Goal: Information Seeking & Learning: Check status

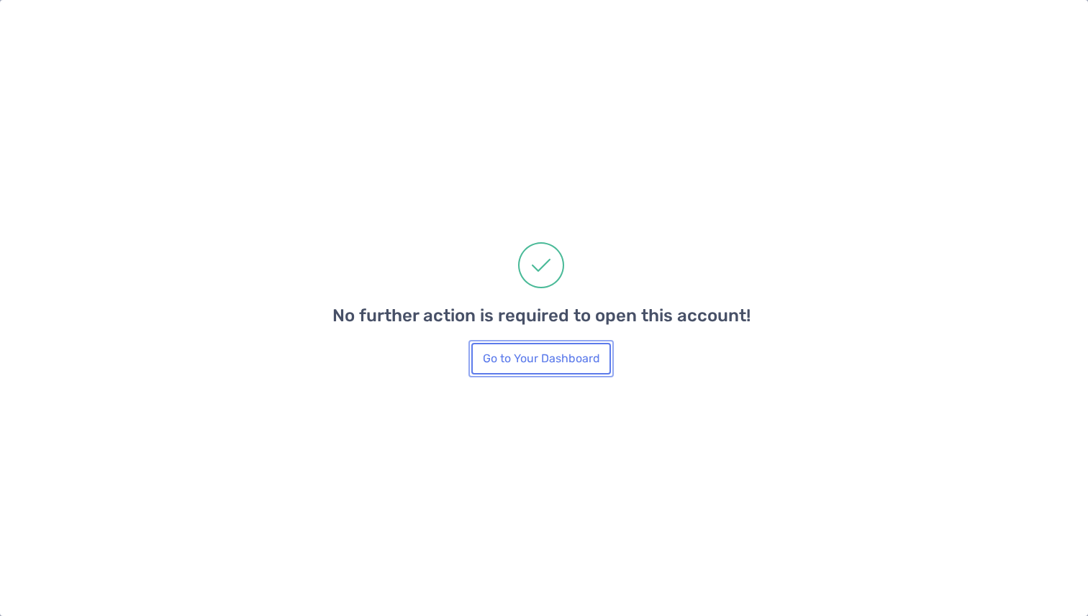
click at [491, 365] on button "Go to Your Dashboard" at bounding box center [541, 359] width 140 height 32
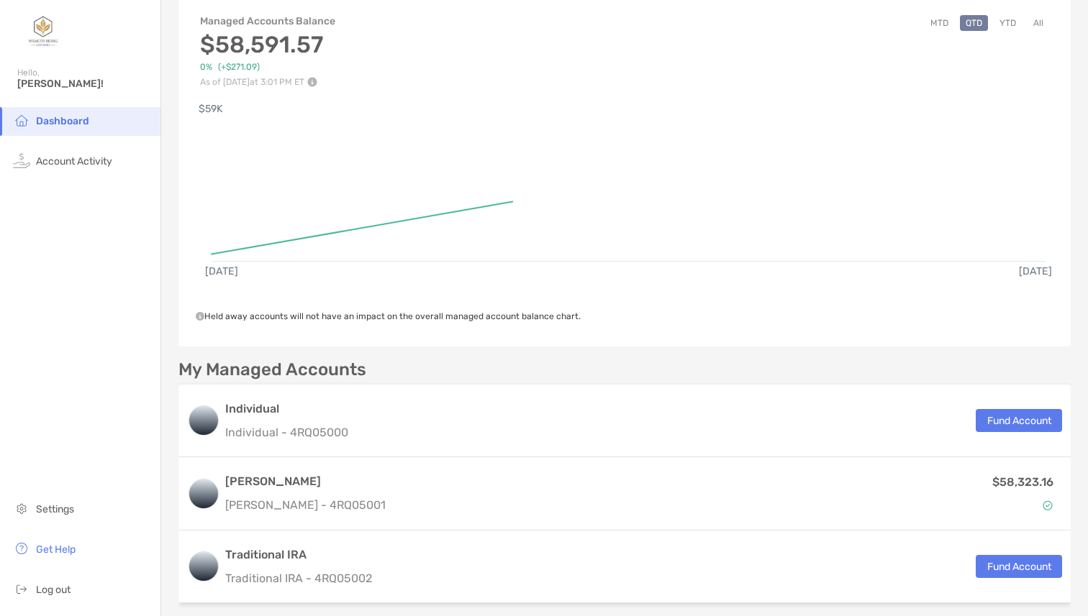
scroll to position [75, 0]
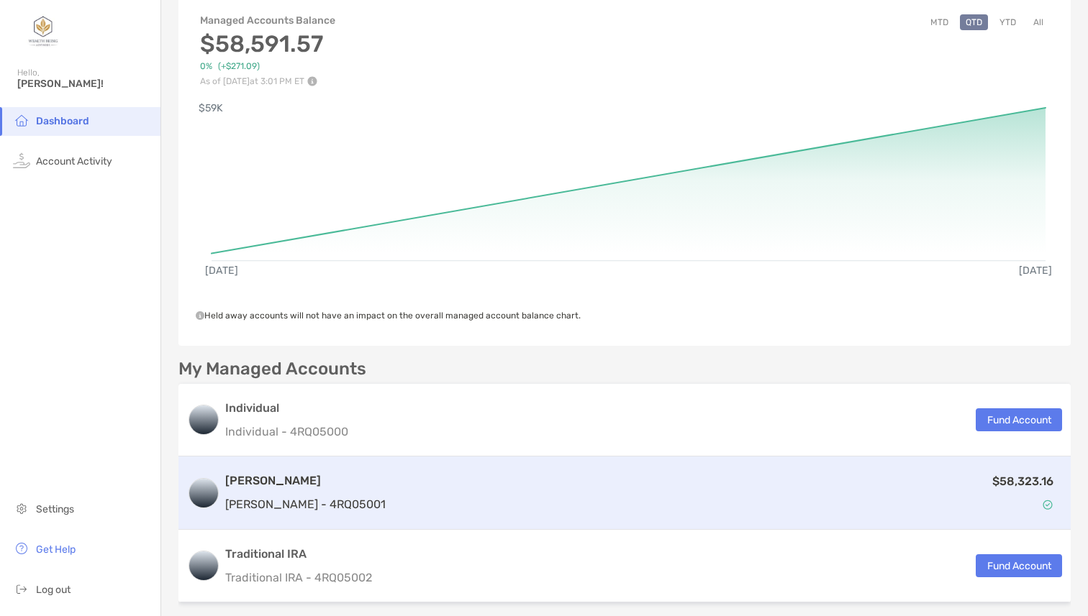
click at [391, 491] on div "$58,323.16" at bounding box center [726, 494] width 670 height 42
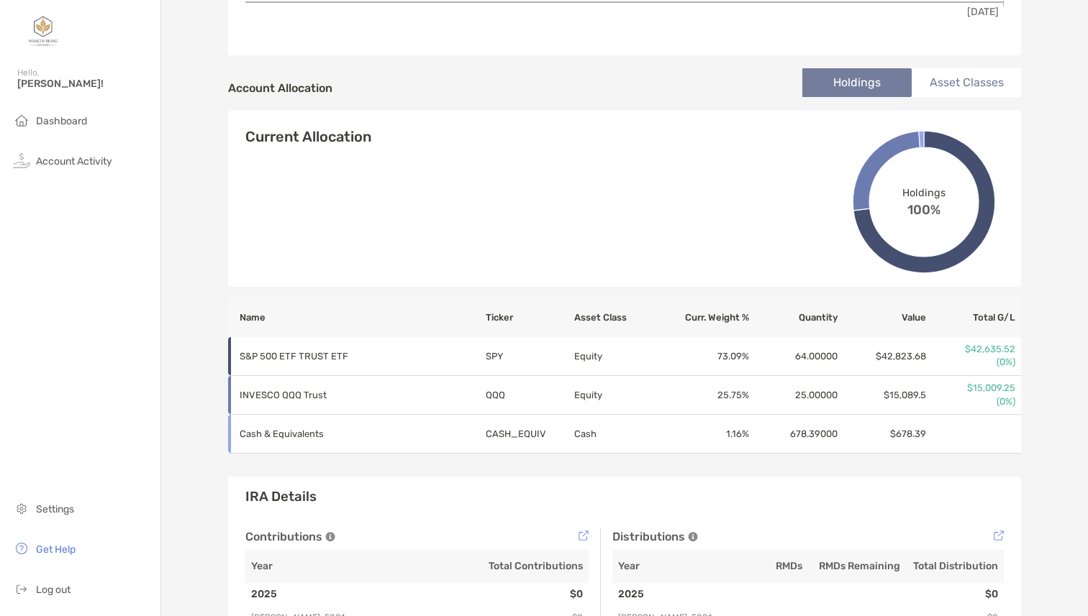
scroll to position [419, 0]
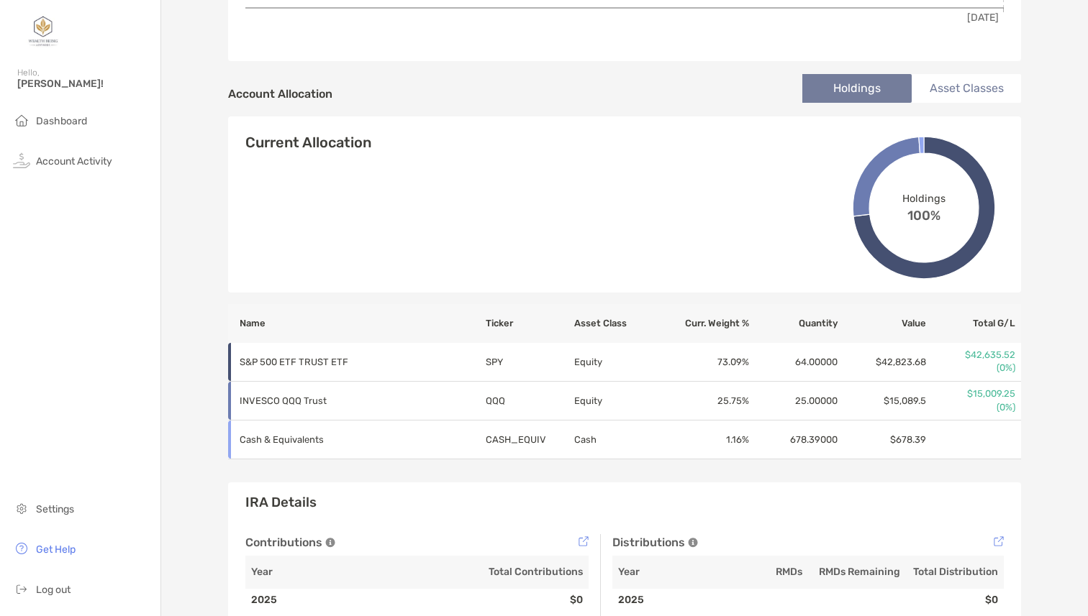
click at [950, 83] on li "Asset Classes" at bounding box center [965, 88] width 109 height 29
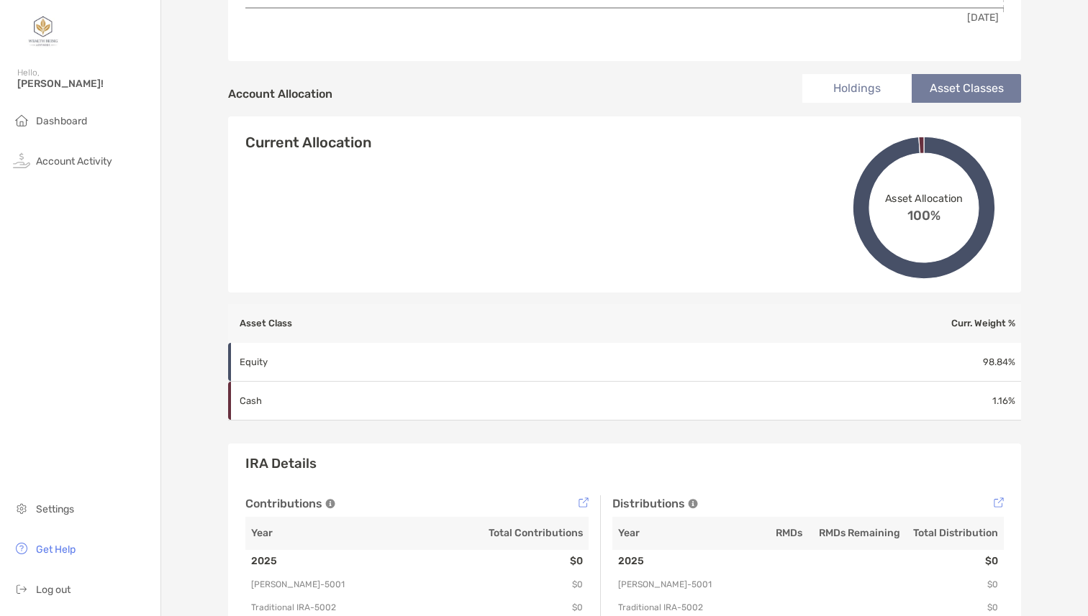
click at [872, 87] on li "Holdings" at bounding box center [856, 88] width 109 height 29
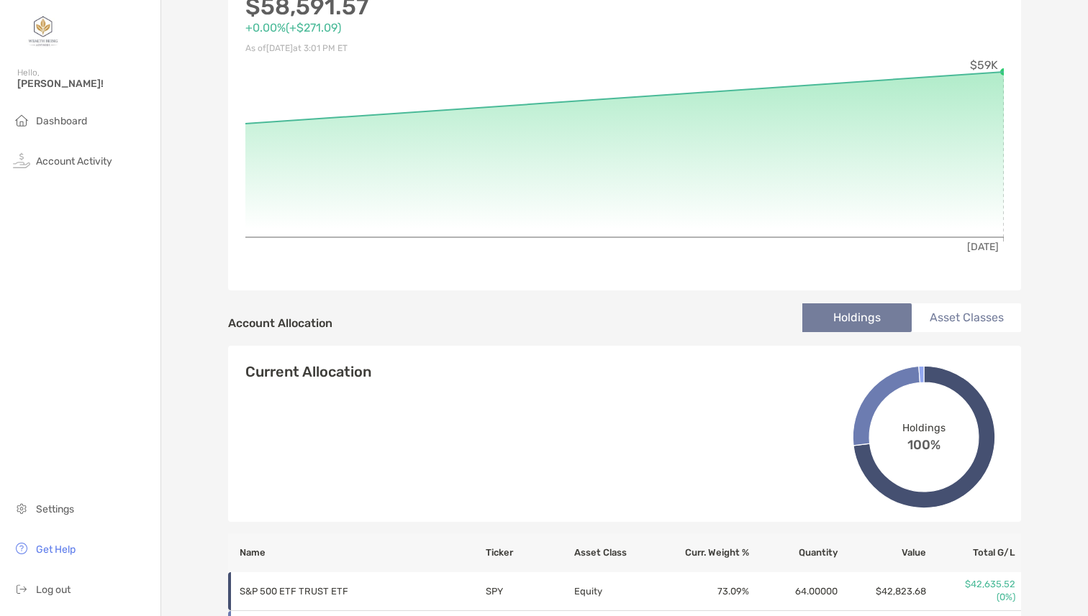
scroll to position [0, 0]
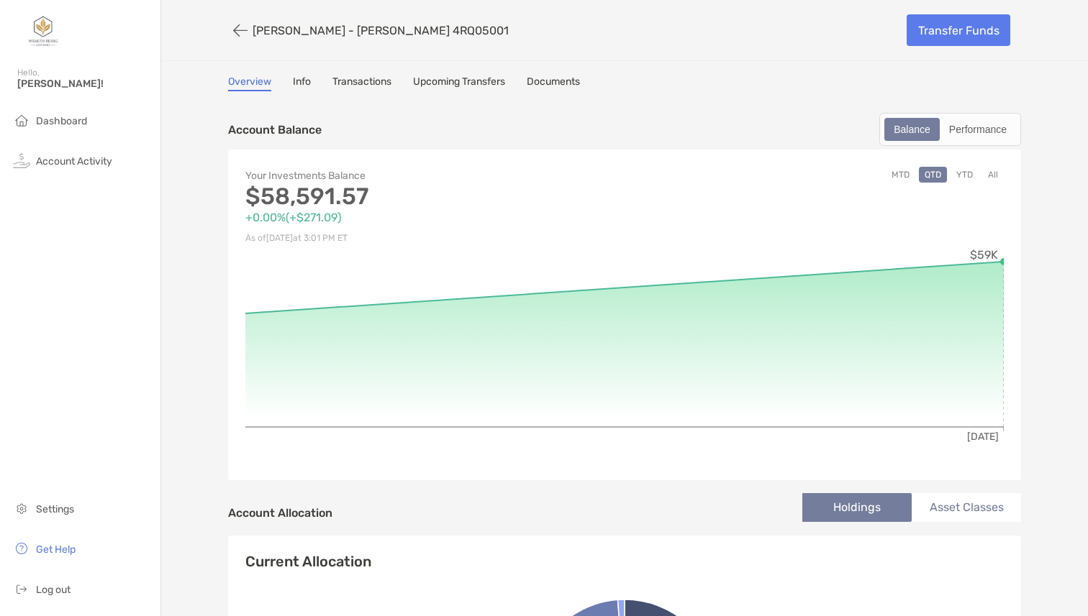
click at [293, 83] on link "Info" at bounding box center [302, 84] width 18 height 16
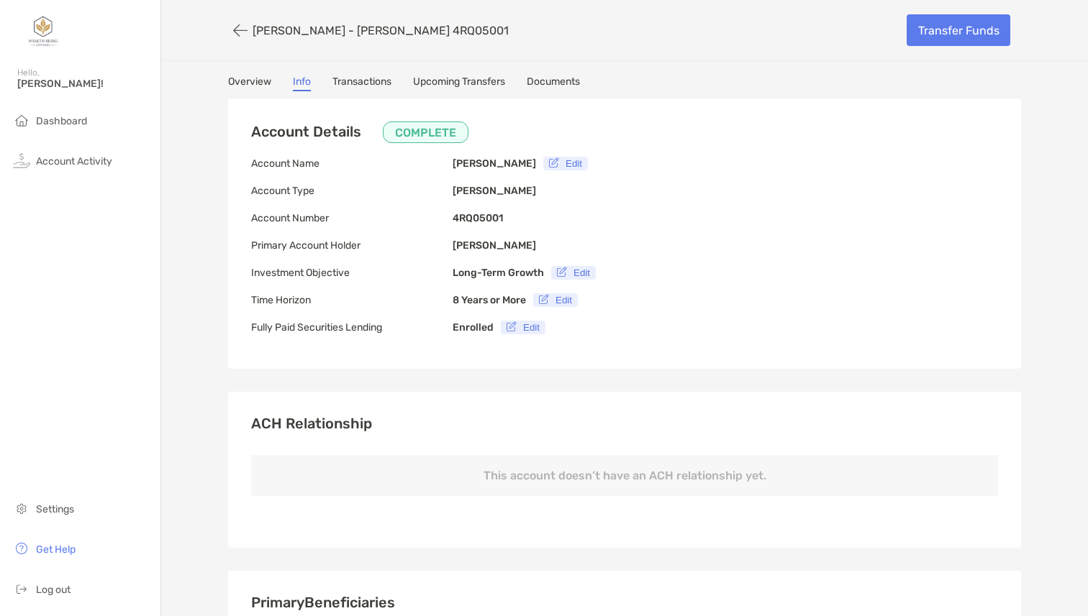
click at [349, 81] on link "Transactions" at bounding box center [361, 84] width 59 height 16
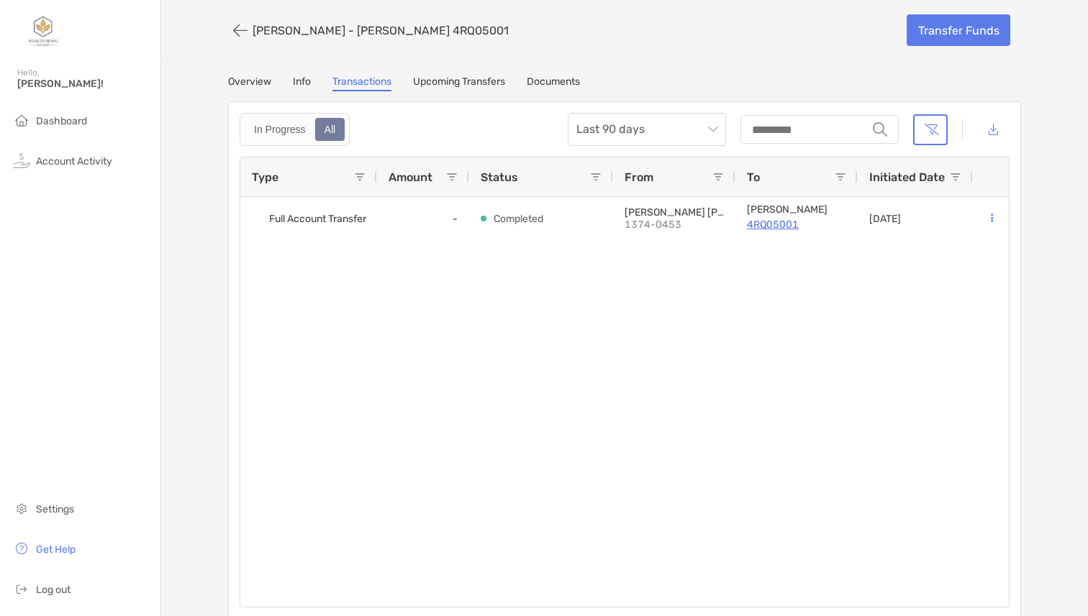
click at [443, 78] on link "Upcoming Transfers" at bounding box center [459, 84] width 92 height 16
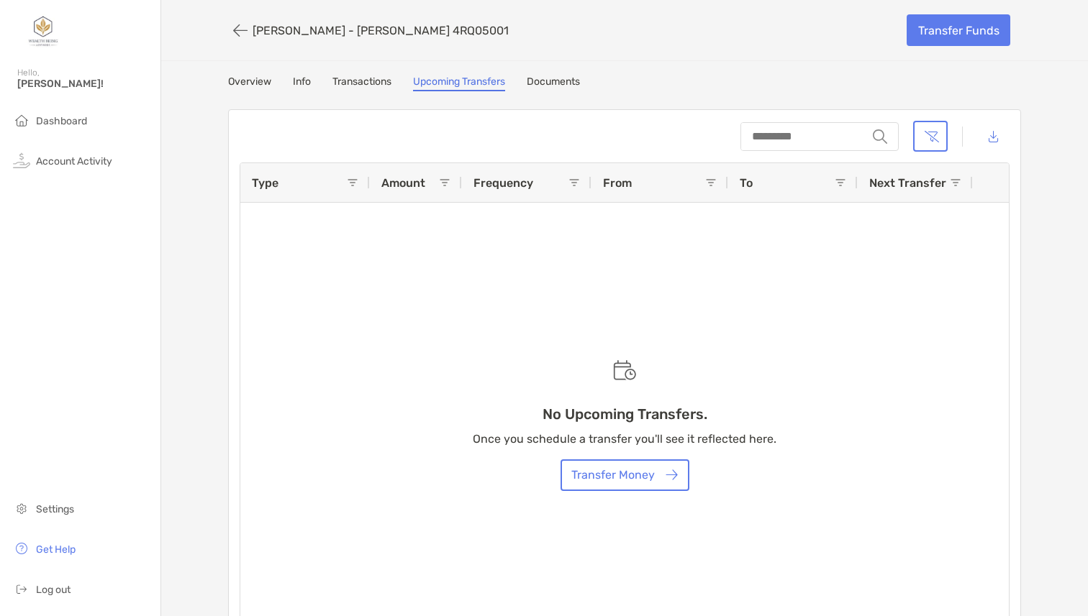
click at [252, 85] on link "Overview" at bounding box center [249, 84] width 43 height 16
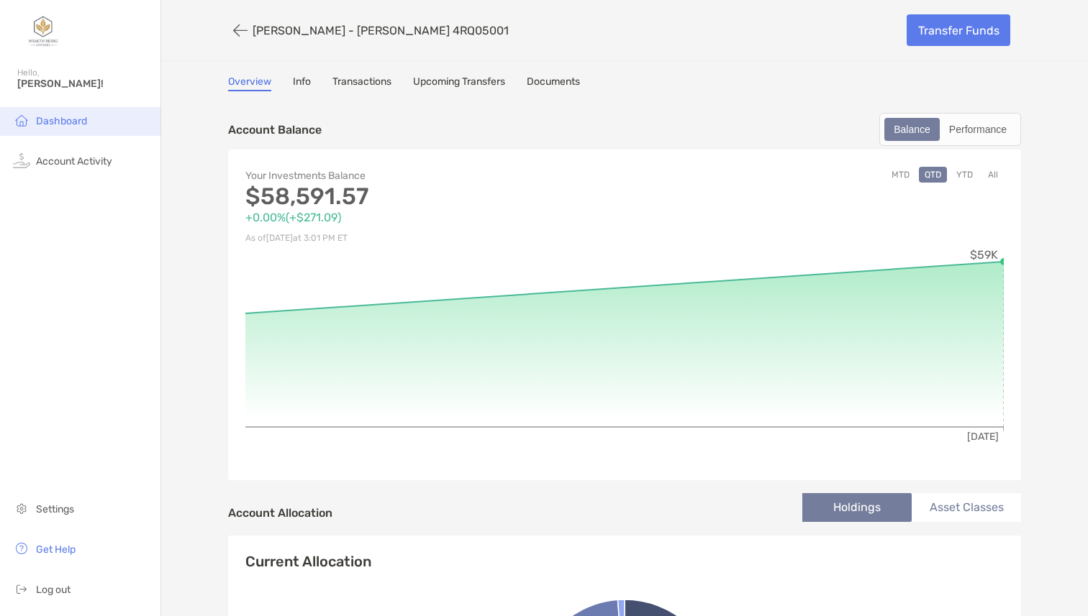
click at [58, 123] on span "Dashboard" at bounding box center [61, 121] width 51 height 12
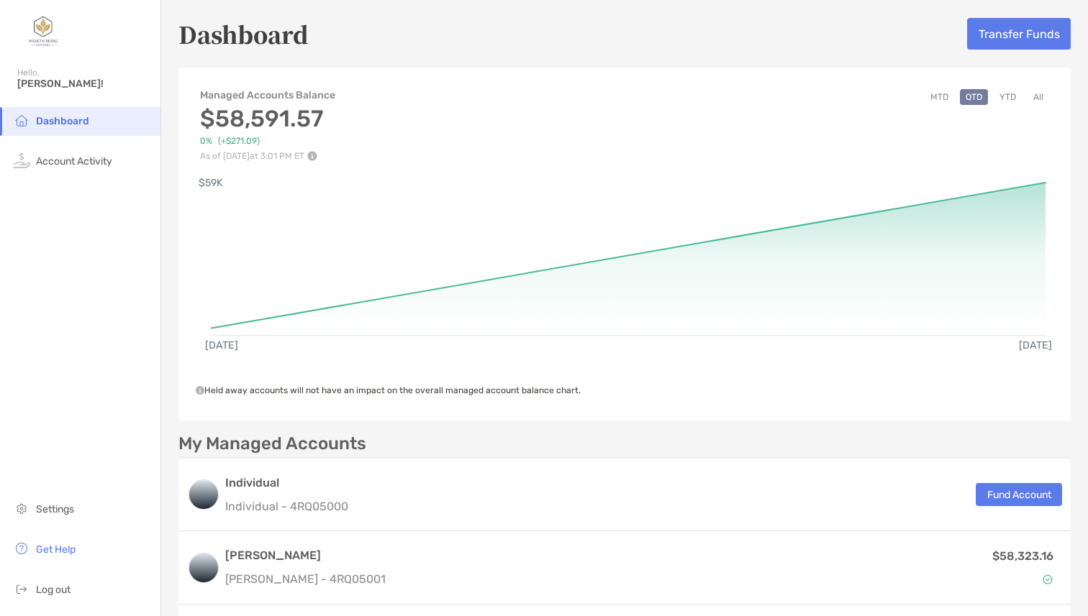
click at [46, 72] on div "Hello, [PERSON_NAME]!" at bounding box center [80, 86] width 160 height 41
click at [89, 161] on span "Account Activity" at bounding box center [74, 161] width 76 height 12
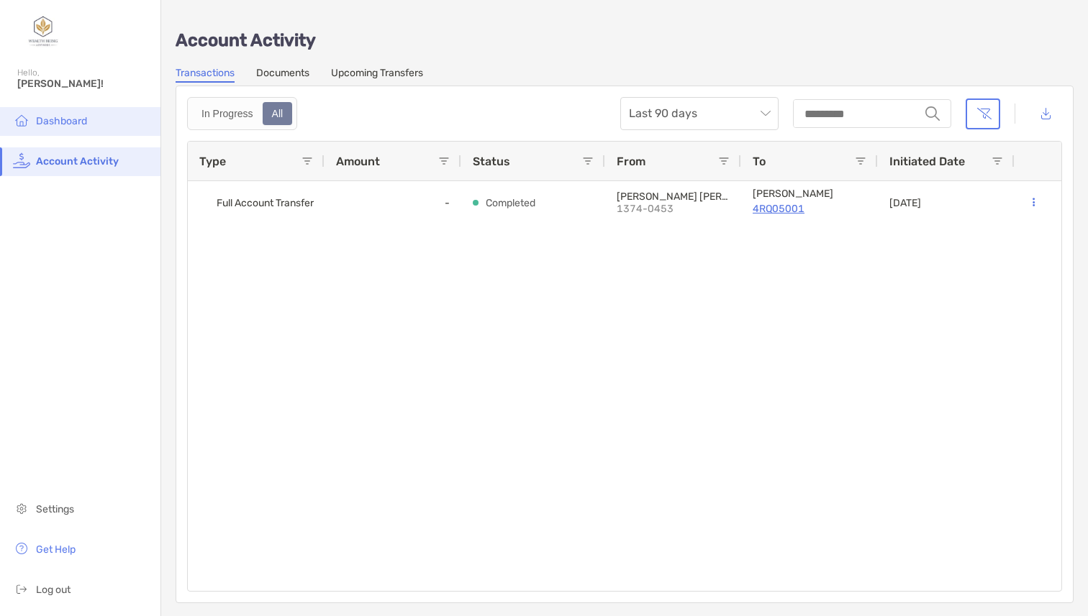
click at [81, 125] on span "Dashboard" at bounding box center [61, 121] width 51 height 12
